Goal: Task Accomplishment & Management: Manage account settings

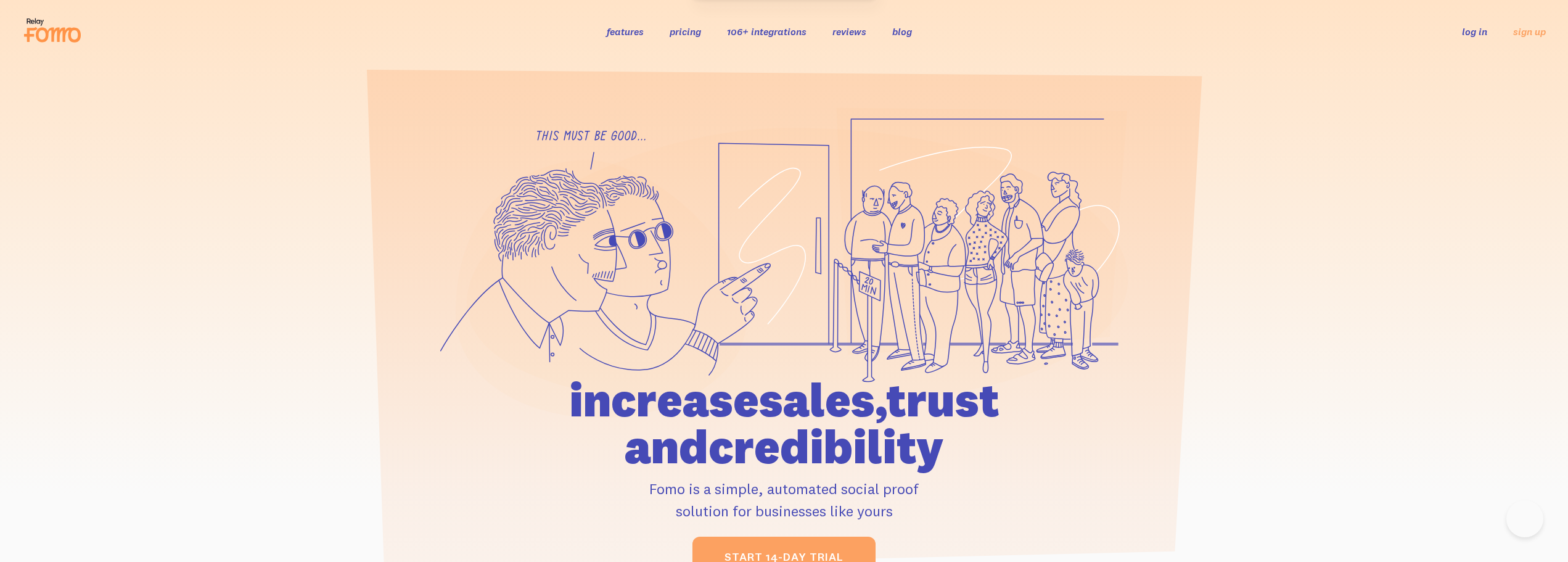
click at [1472, 31] on link "log in" at bounding box center [1474, 31] width 25 height 12
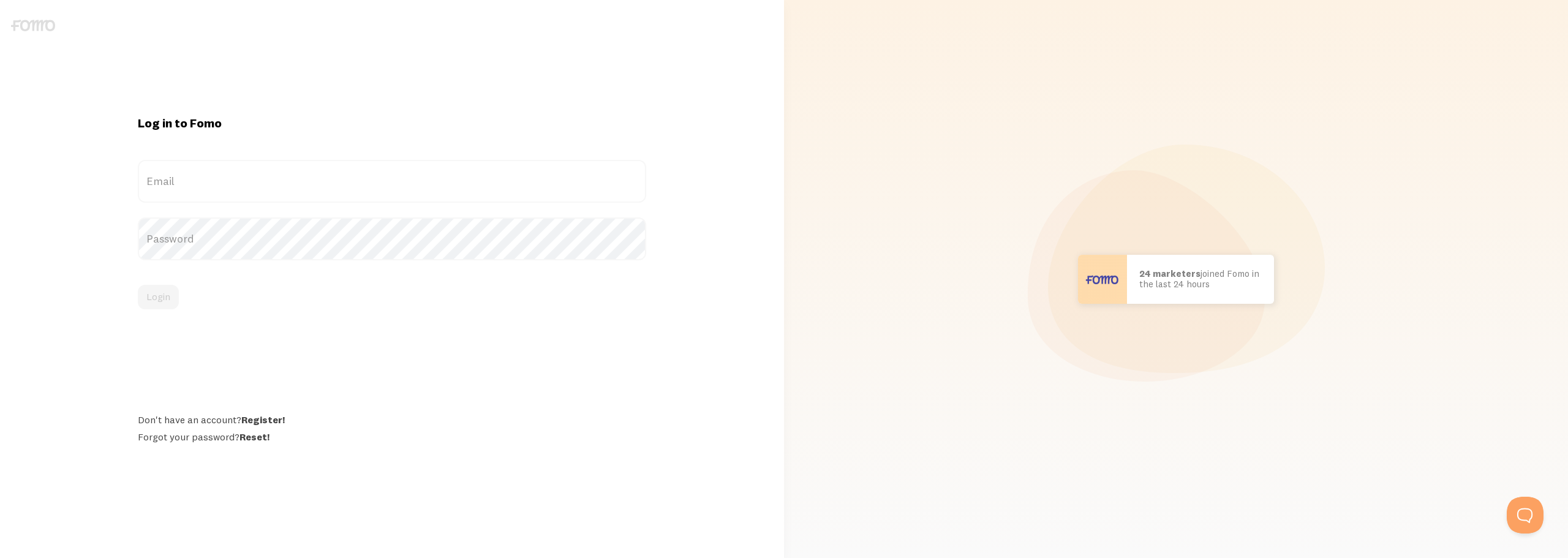
click at [214, 187] on label "Email" at bounding box center [392, 181] width 508 height 43
click at [214, 187] on input "Email" at bounding box center [392, 181] width 508 height 43
paste input "[EMAIL_ADDRESS][DOMAIN_NAME]"
type input "[EMAIL_ADDRESS][DOMAIN_NAME]"
click at [366, 232] on label "Password" at bounding box center [392, 239] width 508 height 43
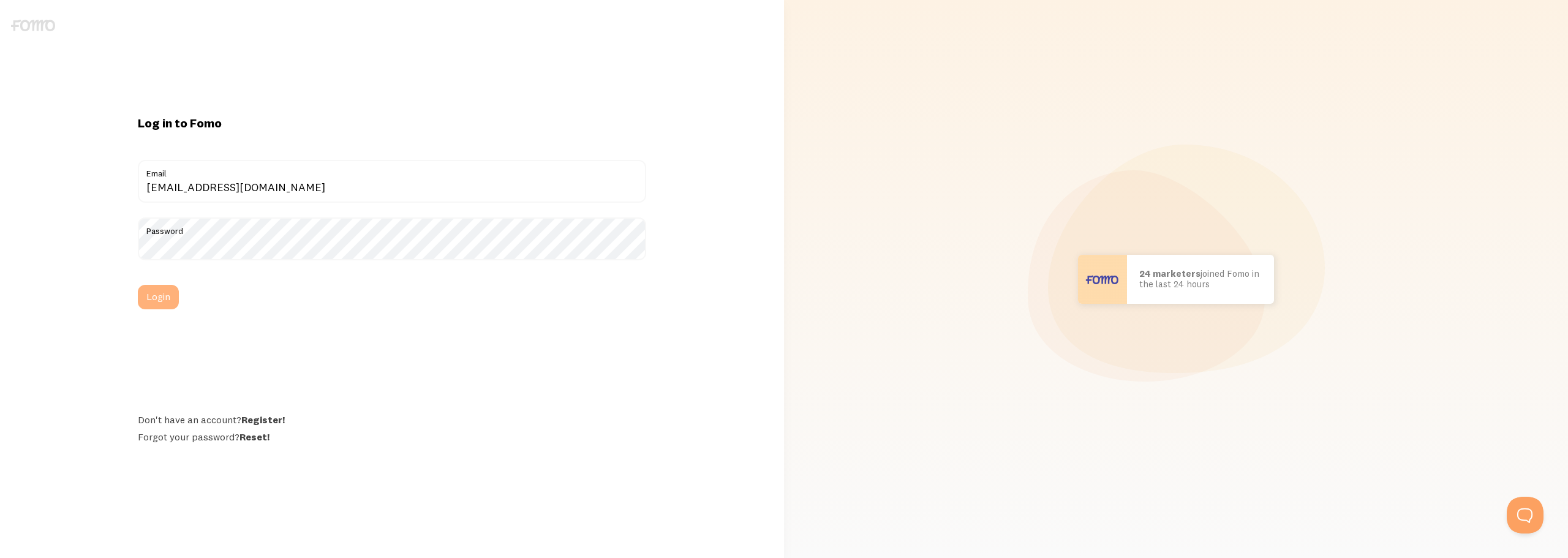
click at [168, 290] on button "Login" at bounding box center [158, 297] width 41 height 25
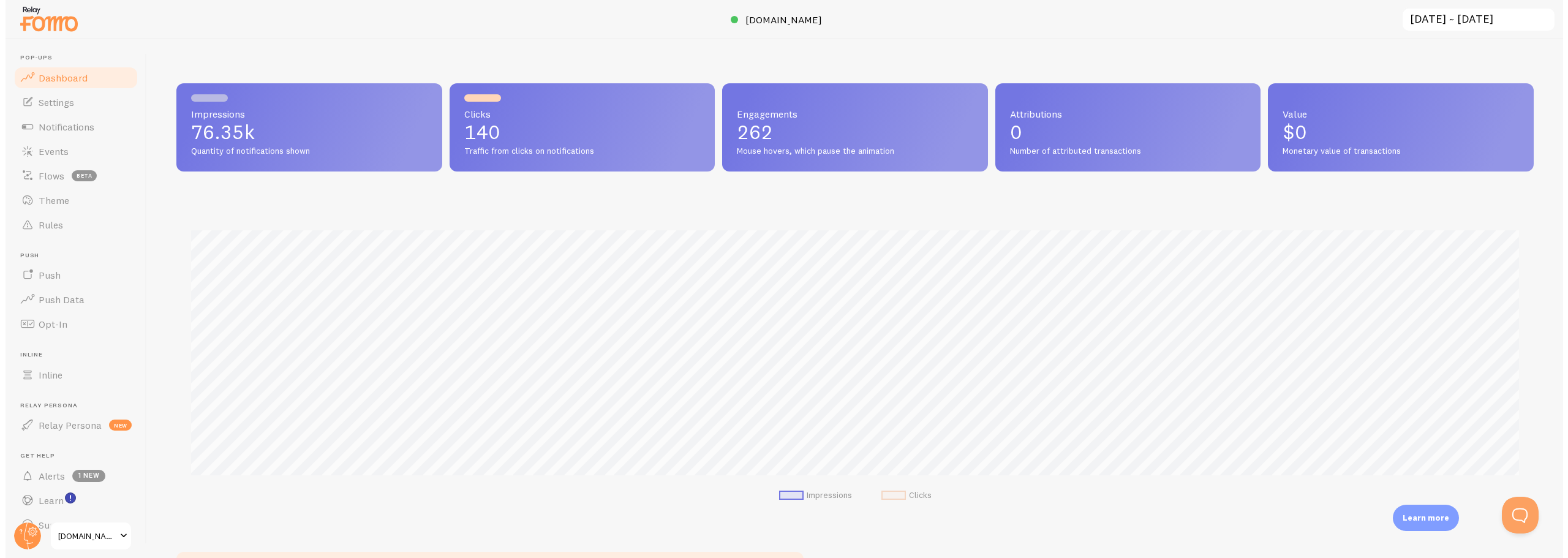
scroll to position [322, 1357]
